Goal: Find specific page/section: Find specific page/section

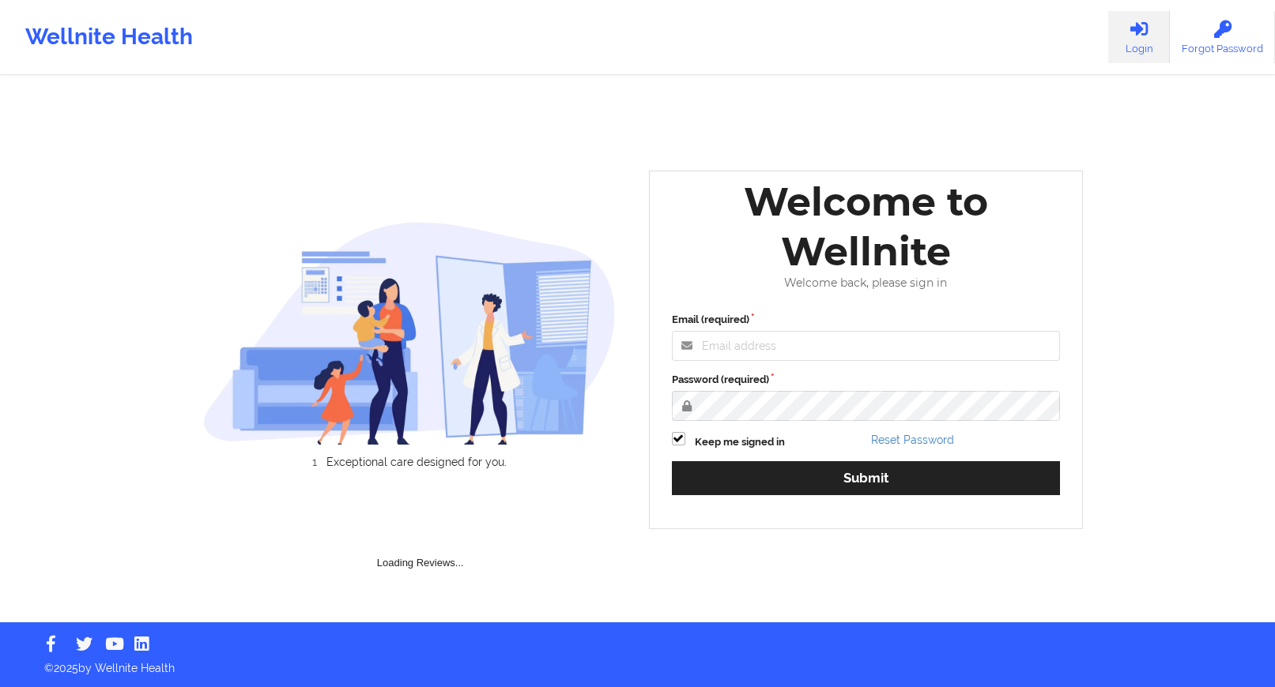
click at [812, 328] on div "Email (required)" at bounding box center [866, 336] width 389 height 49
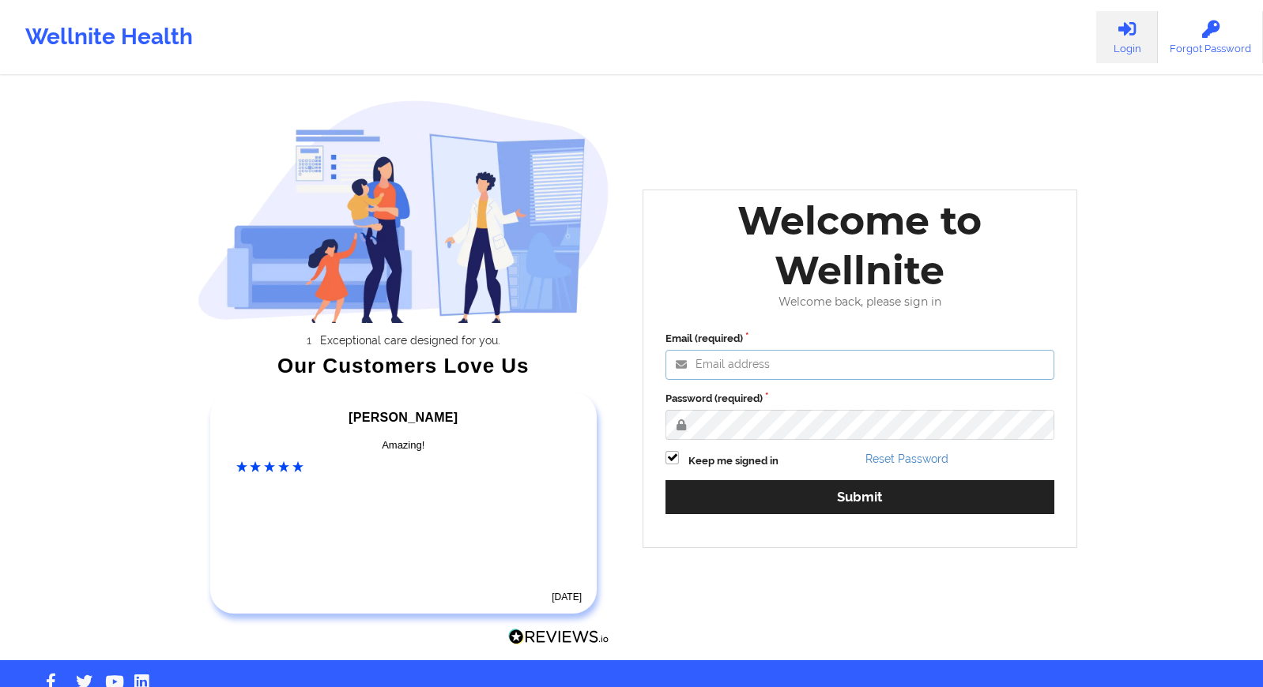
click at [812, 354] on input "Email (required)" at bounding box center [859, 365] width 389 height 30
type input "[PERSON_NAME][EMAIL_ADDRESS][DOMAIN_NAME]"
click at [665, 480] on button "Submit" at bounding box center [859, 497] width 389 height 34
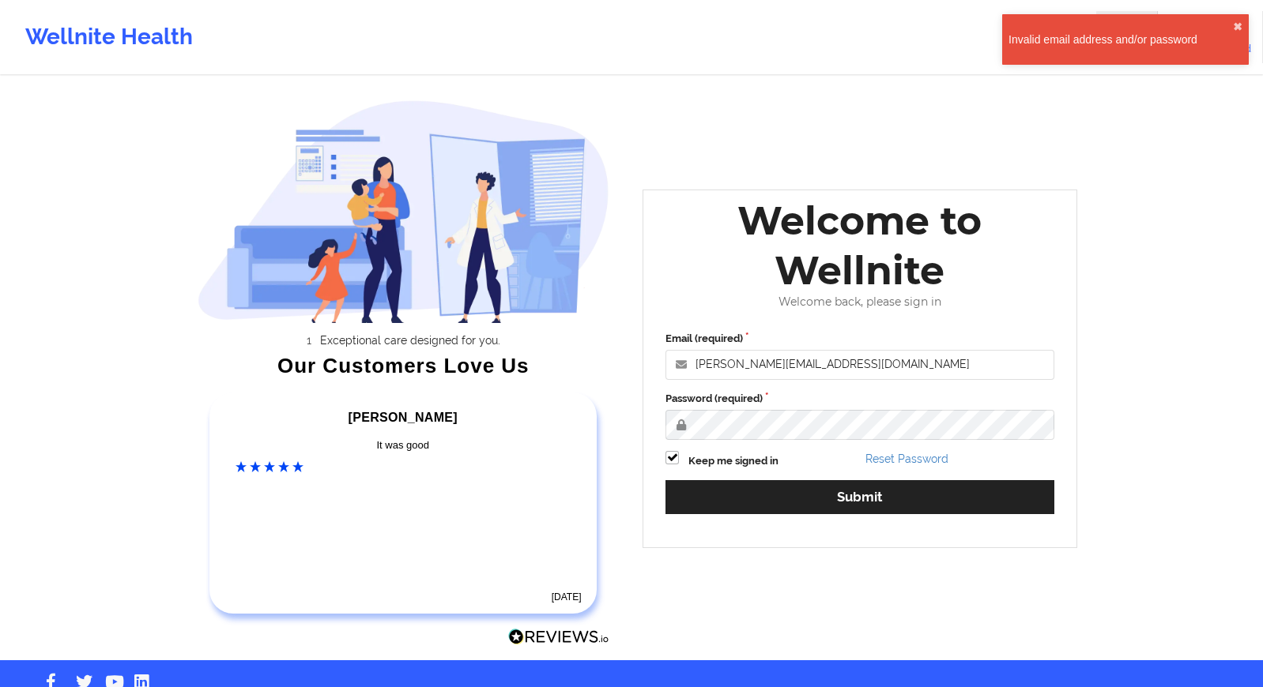
click at [1141, 163] on div "Wellnite Health Login Forgot Password Exceptional care designed for you. Our Cu…" at bounding box center [631, 330] width 1263 height 661
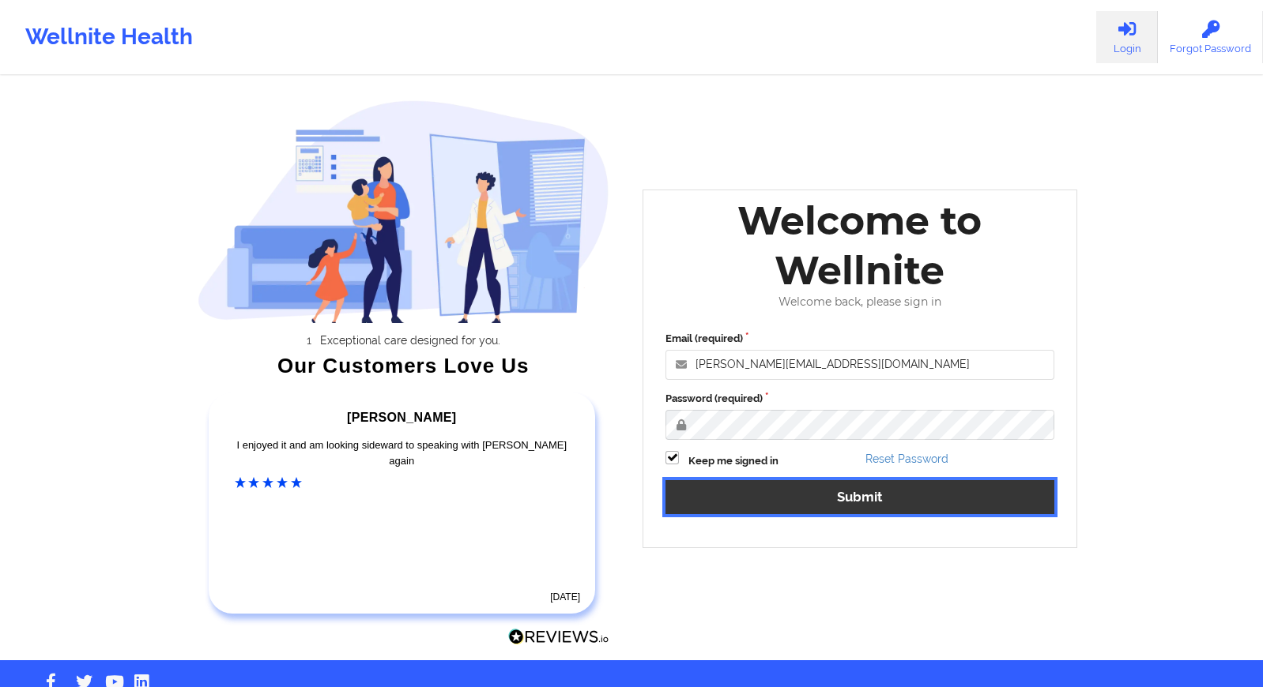
click at [862, 503] on button "Submit" at bounding box center [859, 497] width 389 height 34
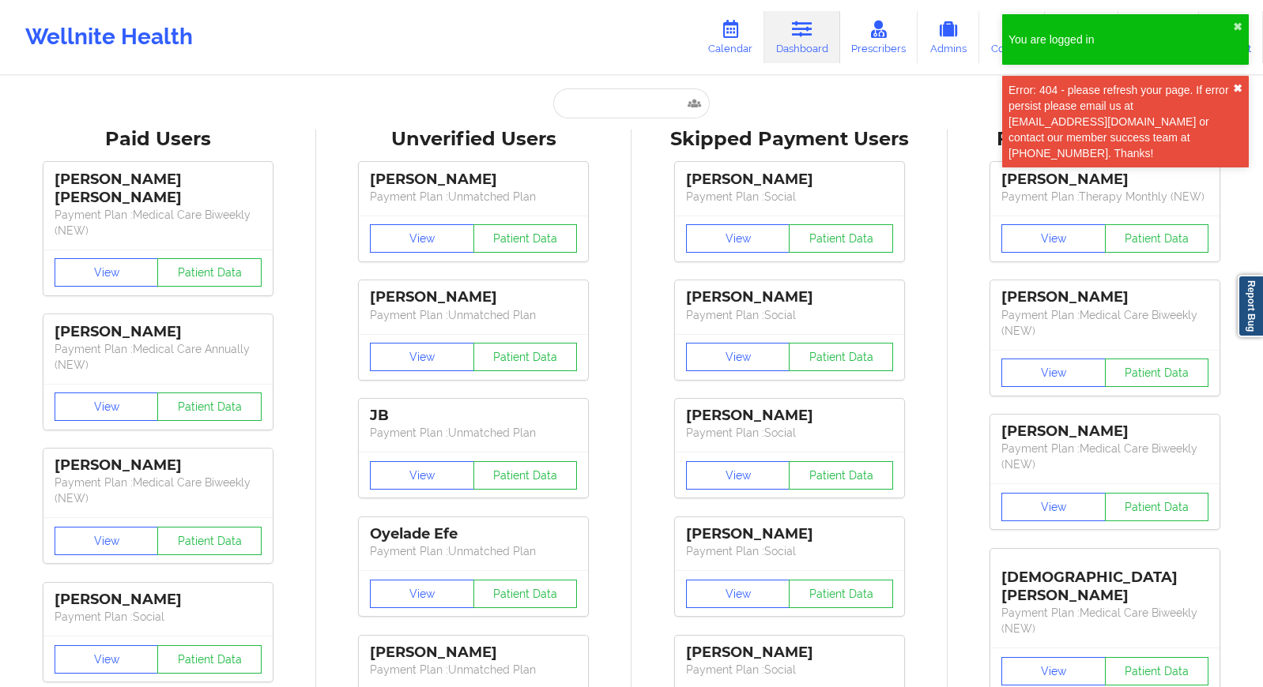
click at [1237, 82] on button "✖︎" at bounding box center [1237, 88] width 9 height 13
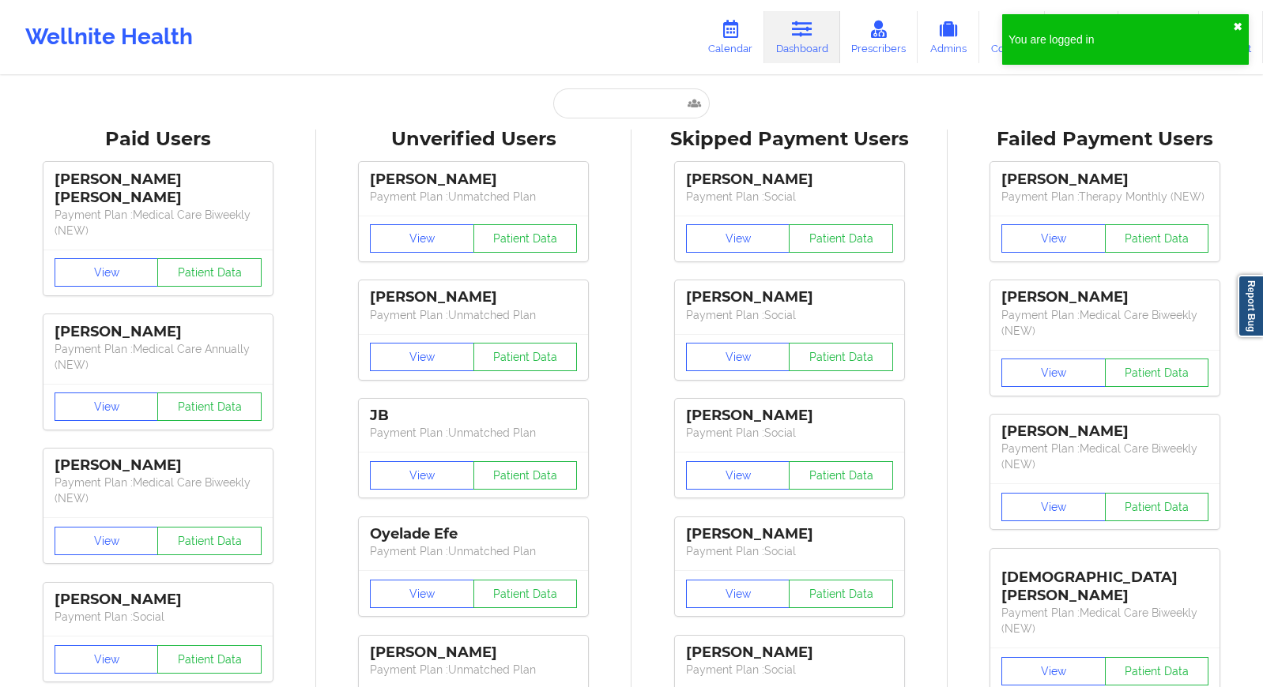
click at [1240, 29] on button "✖︎" at bounding box center [1237, 27] width 9 height 13
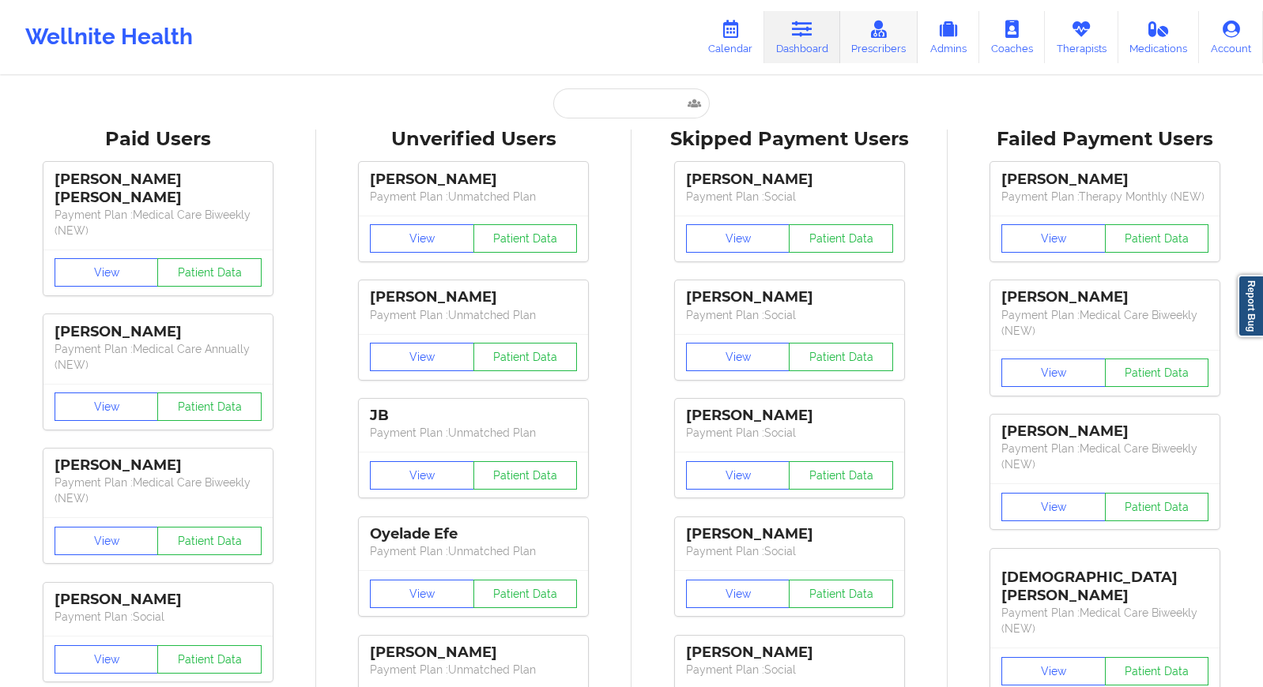
click at [887, 53] on link "Prescribers" at bounding box center [879, 37] width 78 height 52
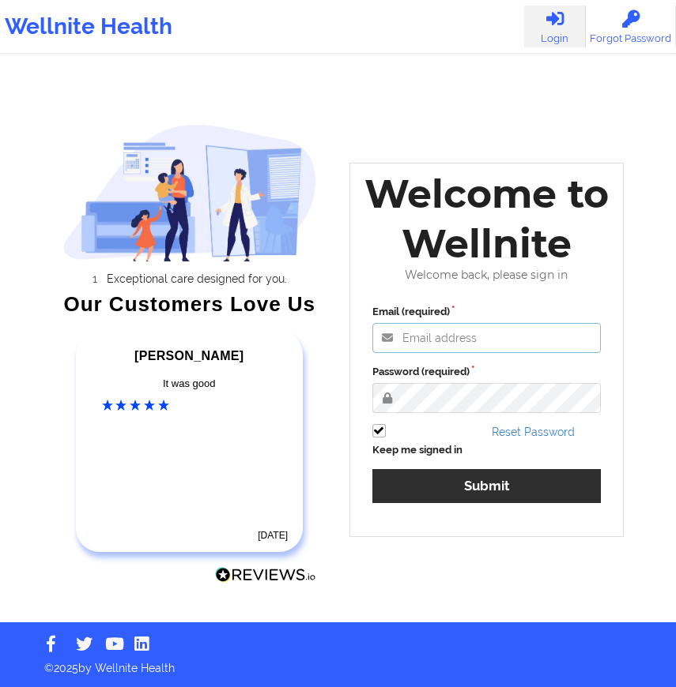
type input "[PERSON_NAME][EMAIL_ADDRESS][DOMAIN_NAME]"
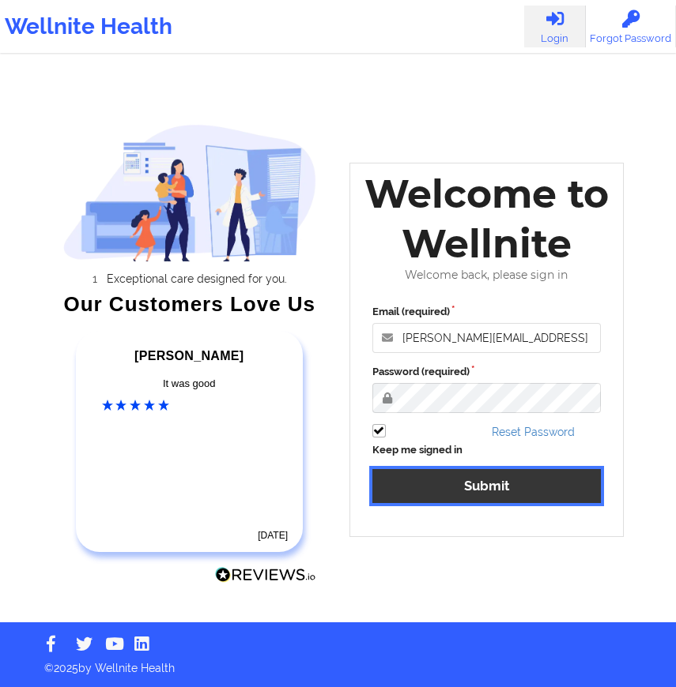
click at [483, 484] on button "Submit" at bounding box center [486, 486] width 229 height 34
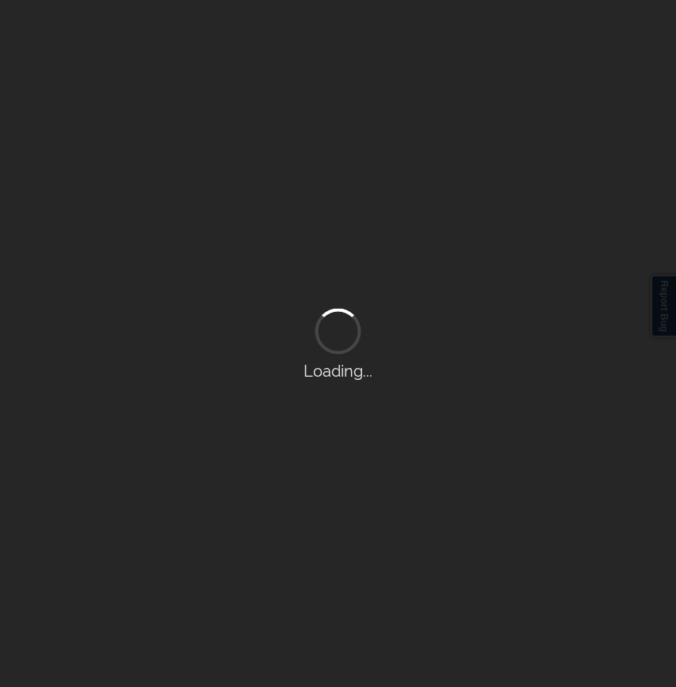
click at [613, 533] on div "Loading..." at bounding box center [338, 343] width 676 height 687
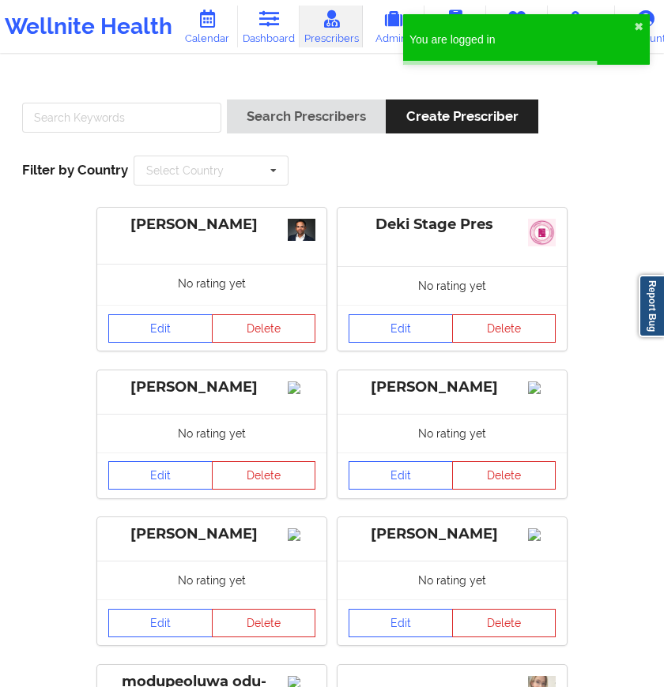
click at [615, 115] on div "Search Prescribers Create Prescriber" at bounding box center [332, 122] width 631 height 45
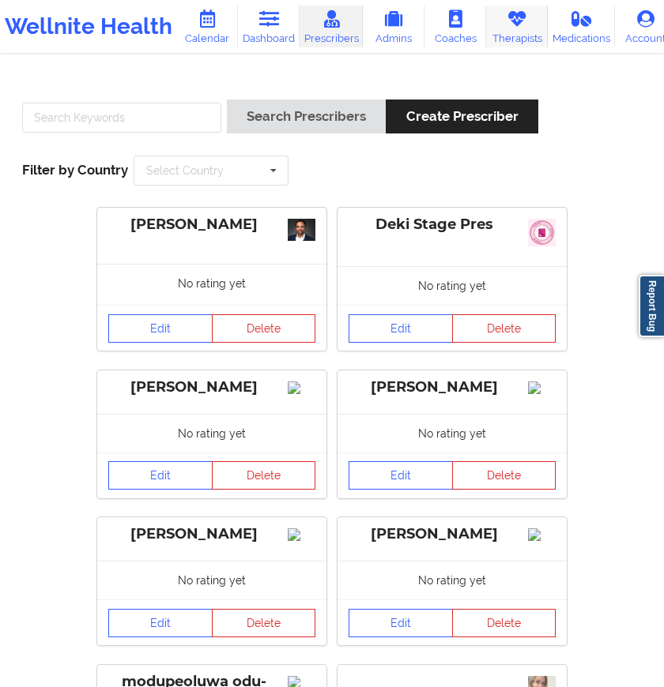
click at [511, 26] on icon at bounding box center [517, 18] width 21 height 17
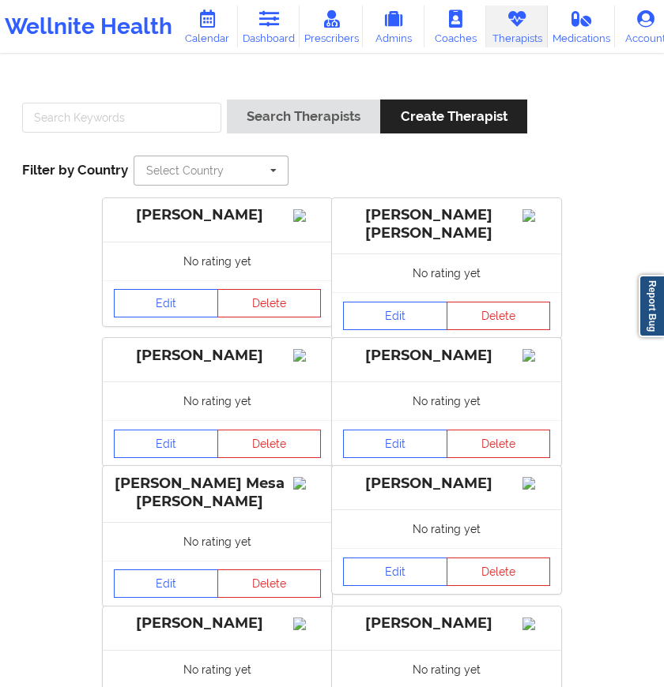
click at [239, 158] on input "text" at bounding box center [211, 170] width 153 height 28
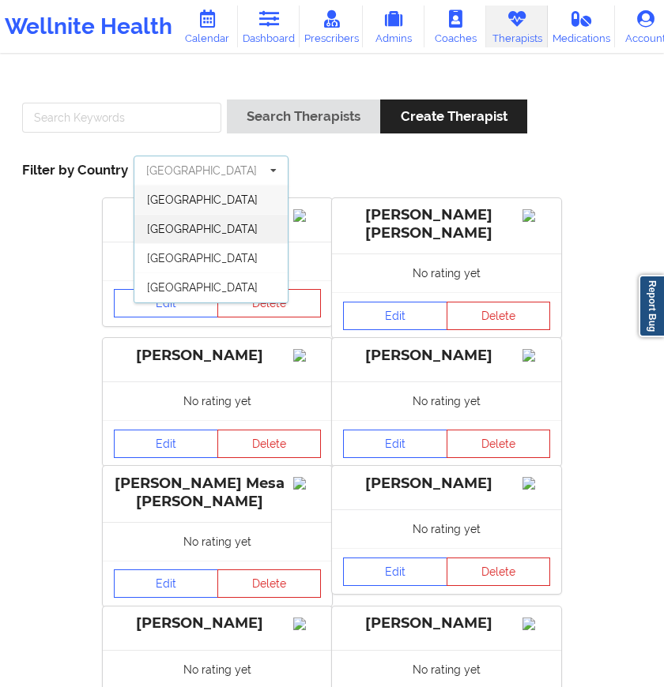
scroll to position [145, 0]
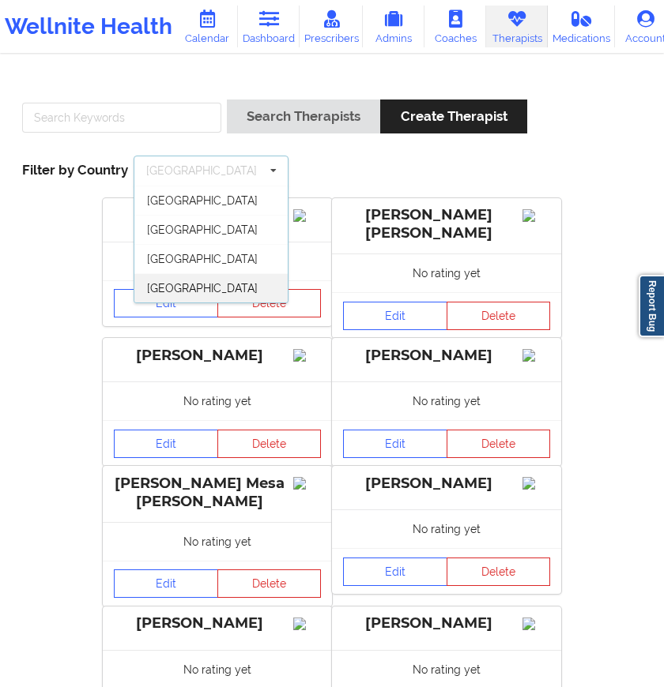
click at [226, 277] on div "[GEOGRAPHIC_DATA]" at bounding box center [210, 287] width 153 height 29
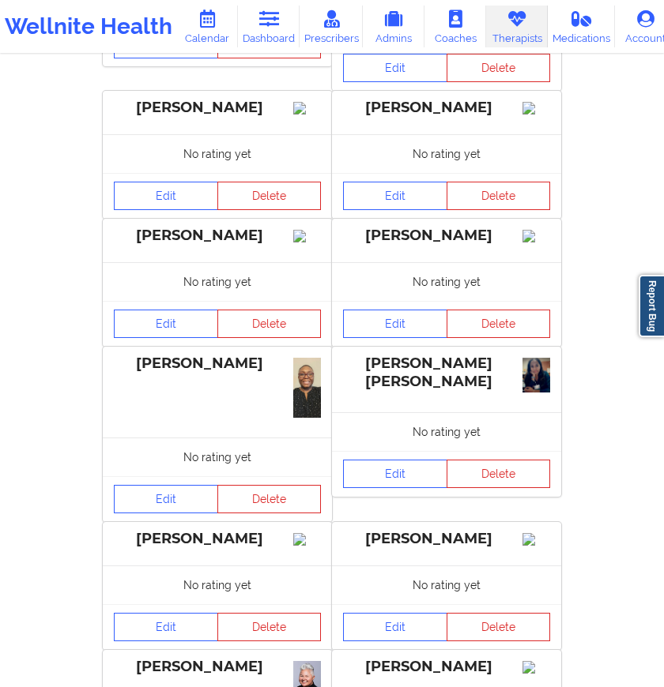
scroll to position [1128, 0]
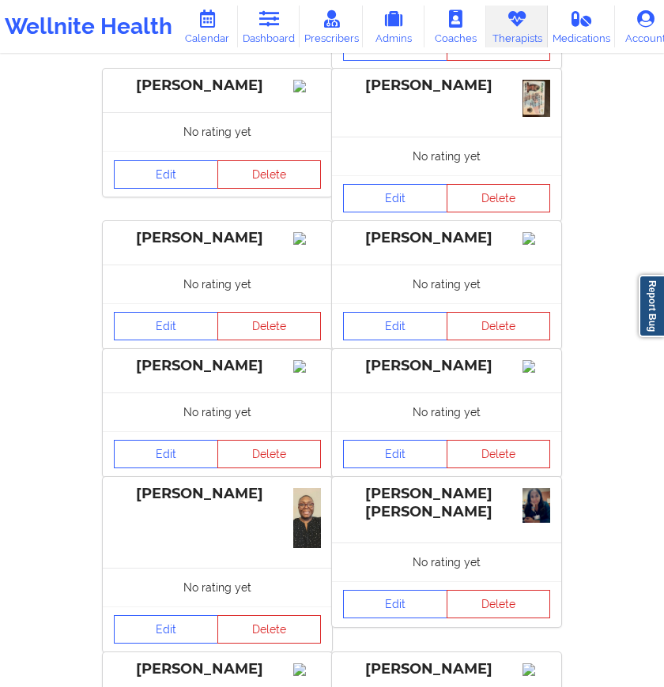
scroll to position [0, 0]
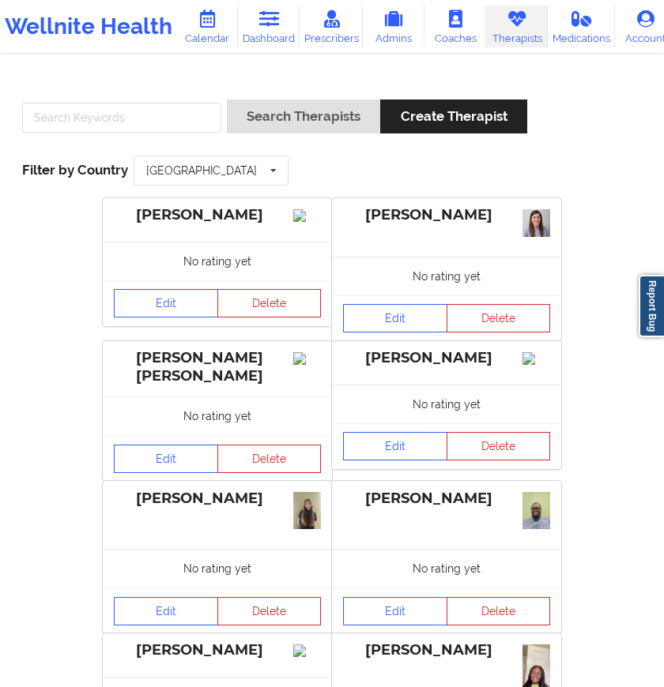
click at [530, 219] on img at bounding box center [536, 223] width 28 height 28
click at [302, 362] on img at bounding box center [307, 358] width 28 height 13
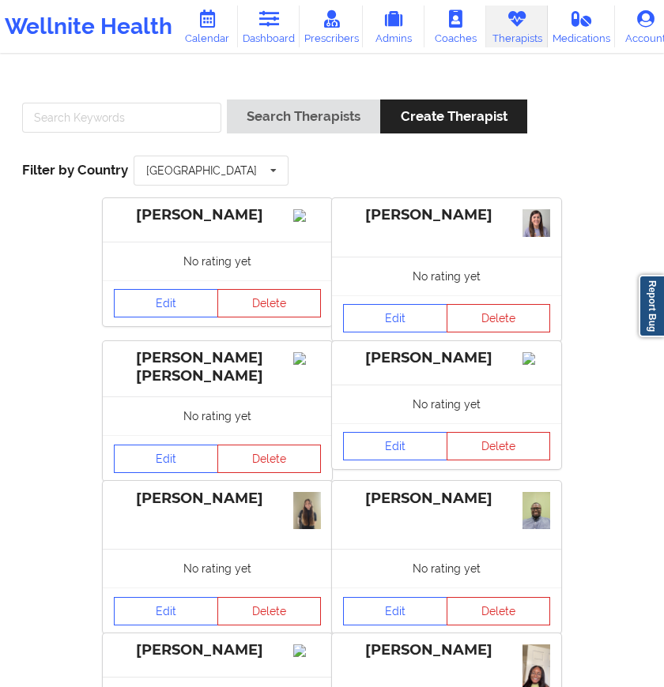
click at [205, 358] on div "[PERSON_NAME] [PERSON_NAME]" at bounding box center [217, 367] width 207 height 36
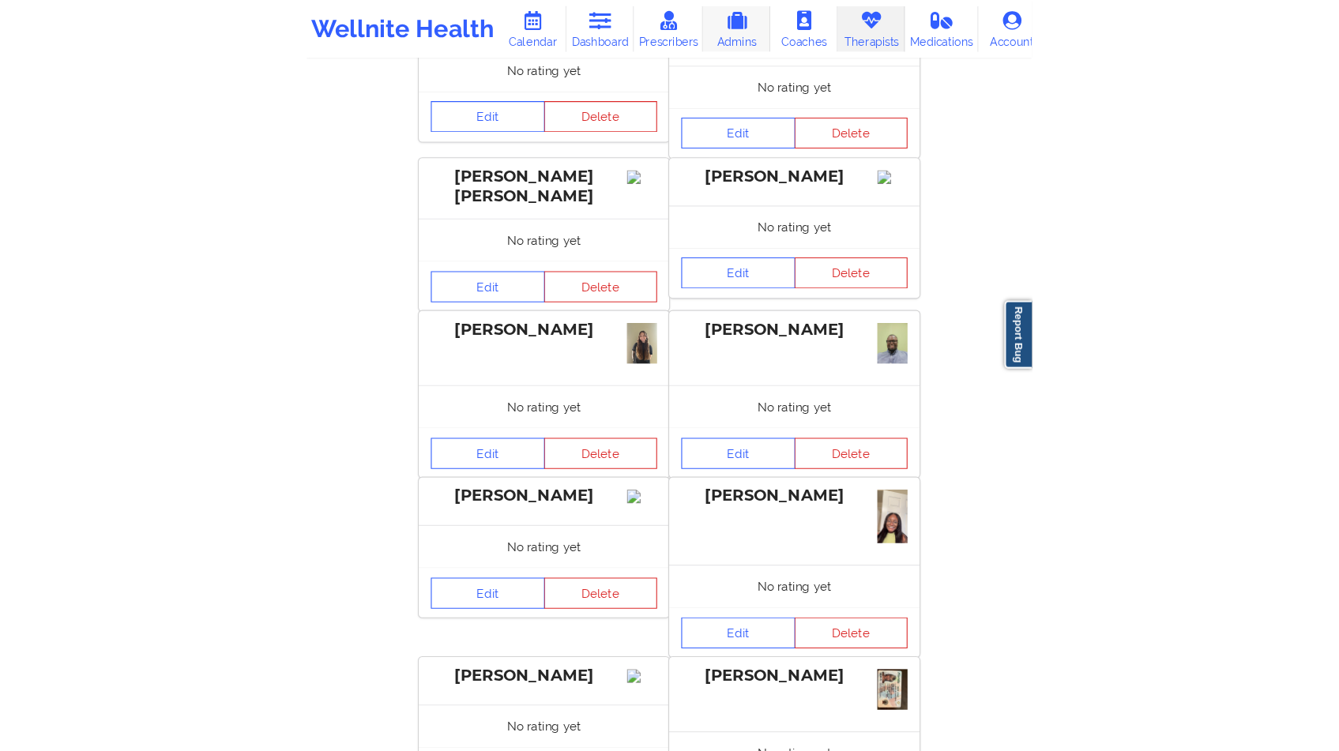
scroll to position [101, 0]
